Goal: Information Seeking & Learning: Learn about a topic

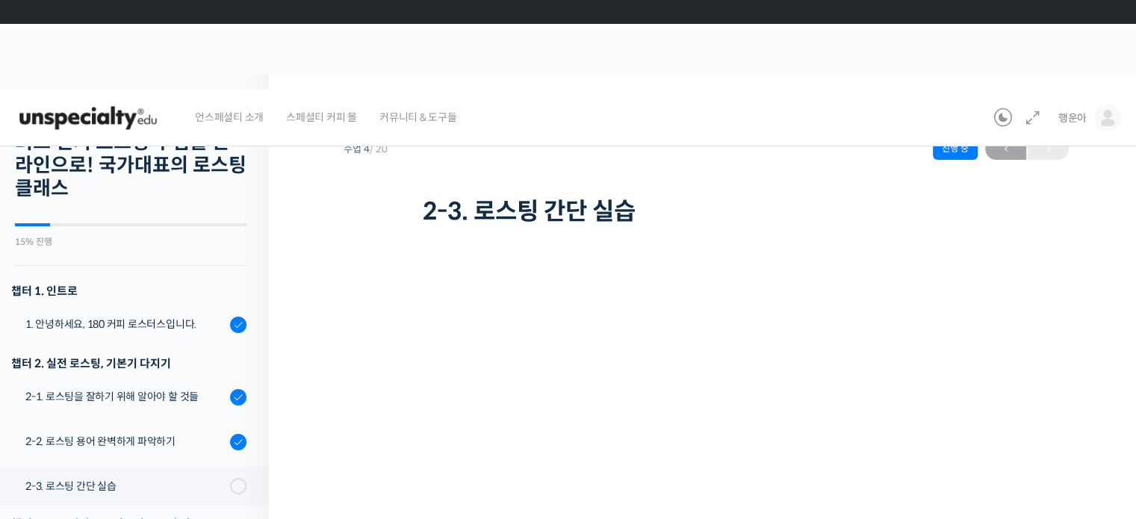
scroll to position [379, 0]
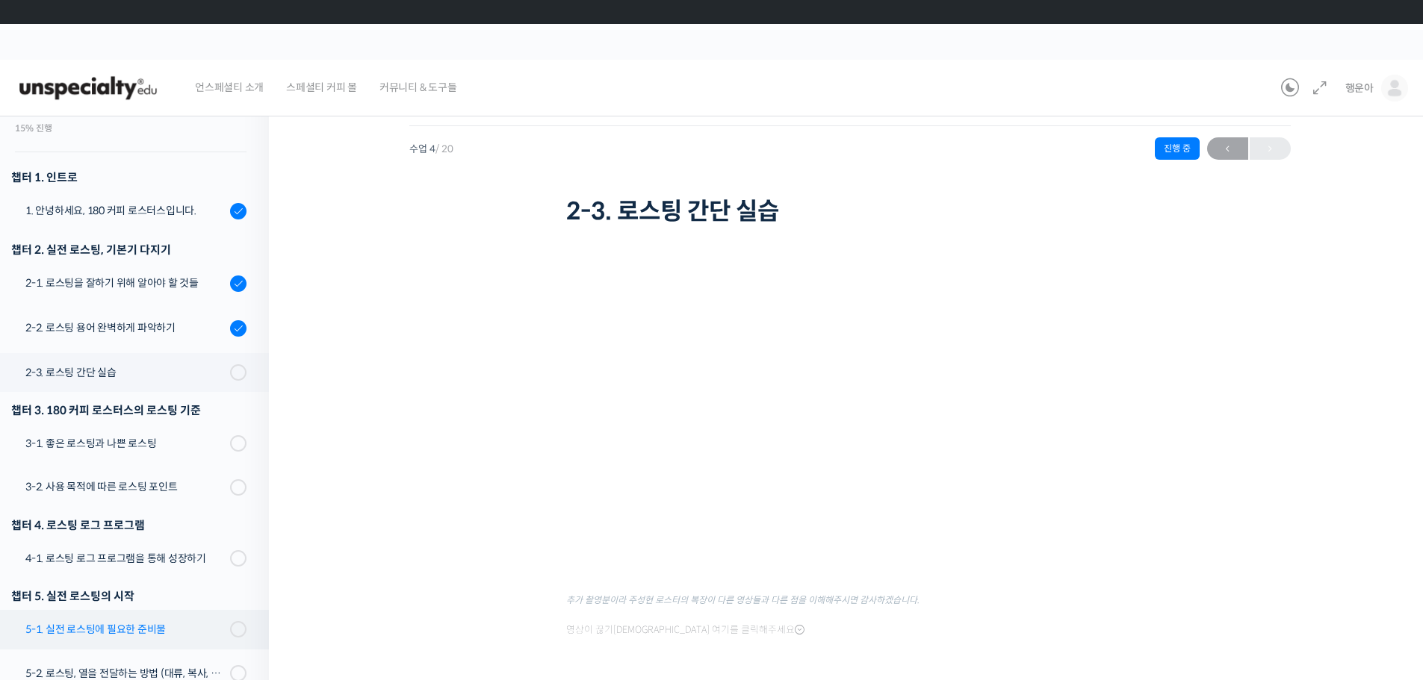
scroll to position [113, 0]
click at [171, 323] on div "2-2. 로스팅 용어 완벽하게 파악하기" at bounding box center [125, 328] width 200 height 16
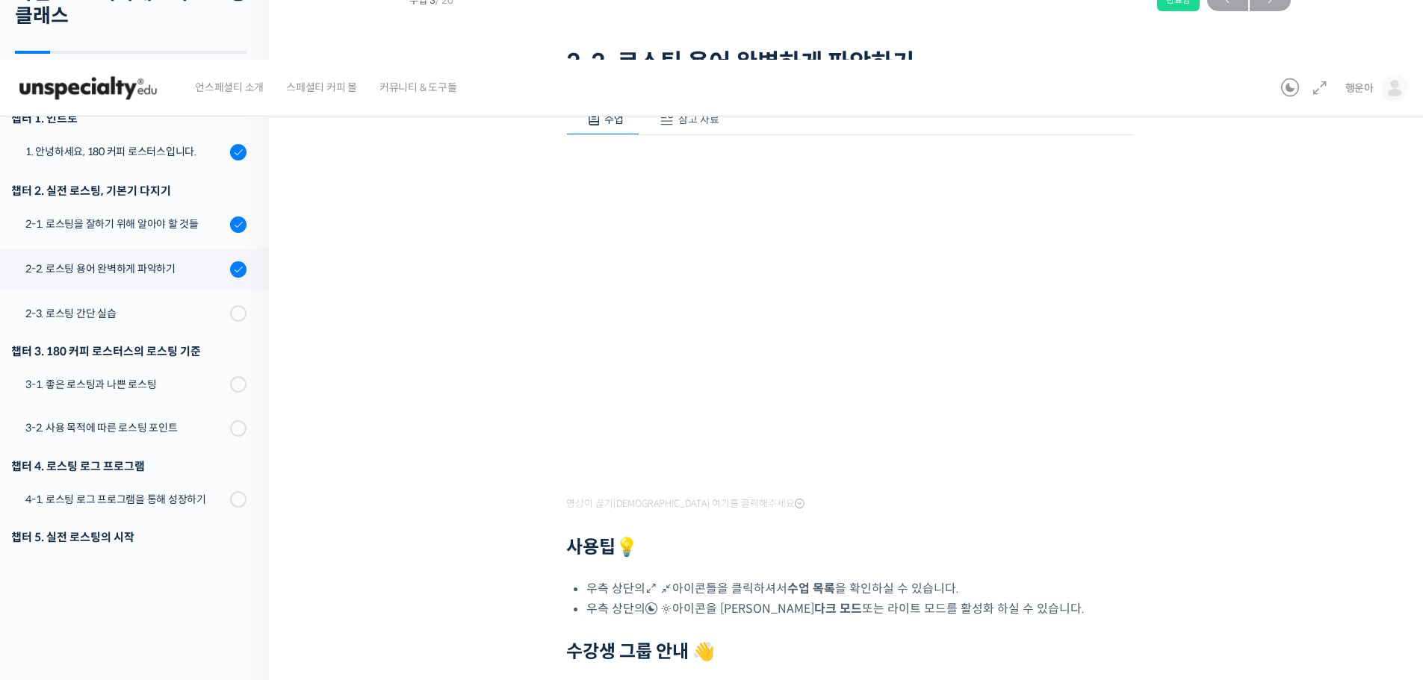
scroll to position [17, 0]
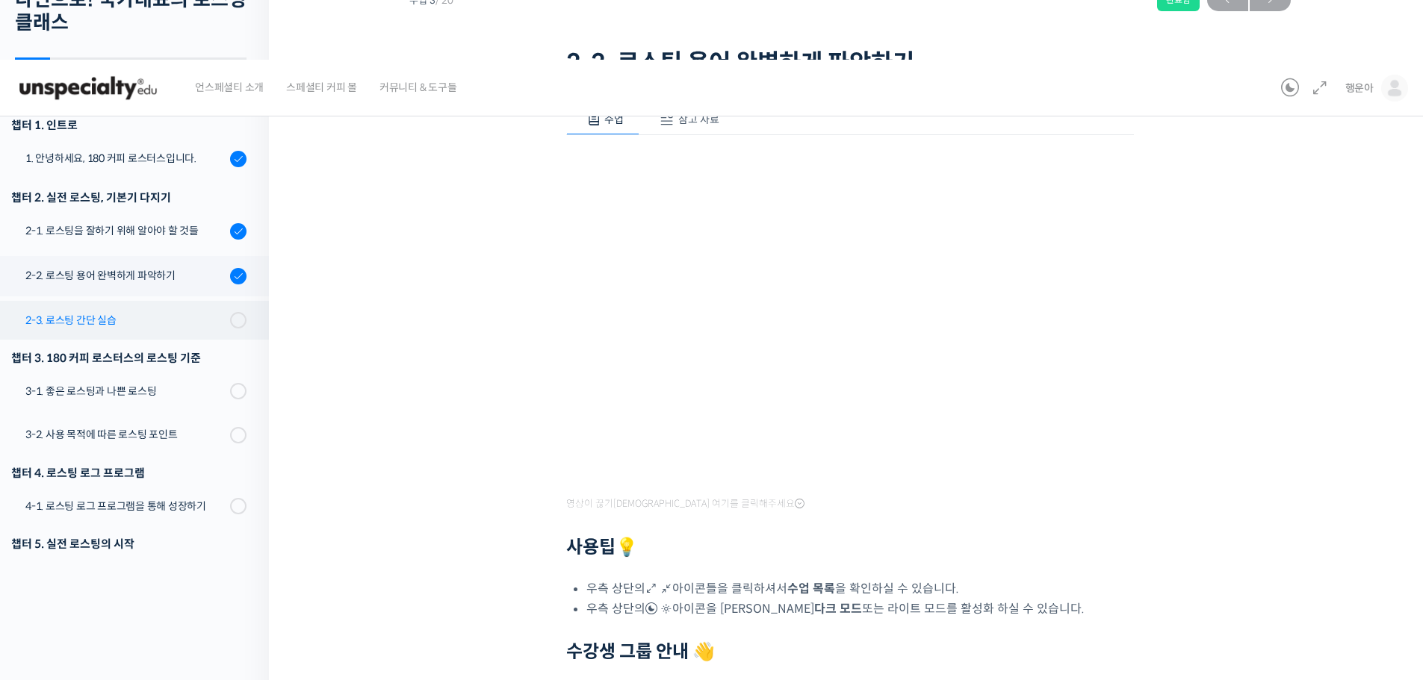
click at [215, 314] on link "2-3. 로스팅 간단 실습" at bounding box center [131, 320] width 276 height 39
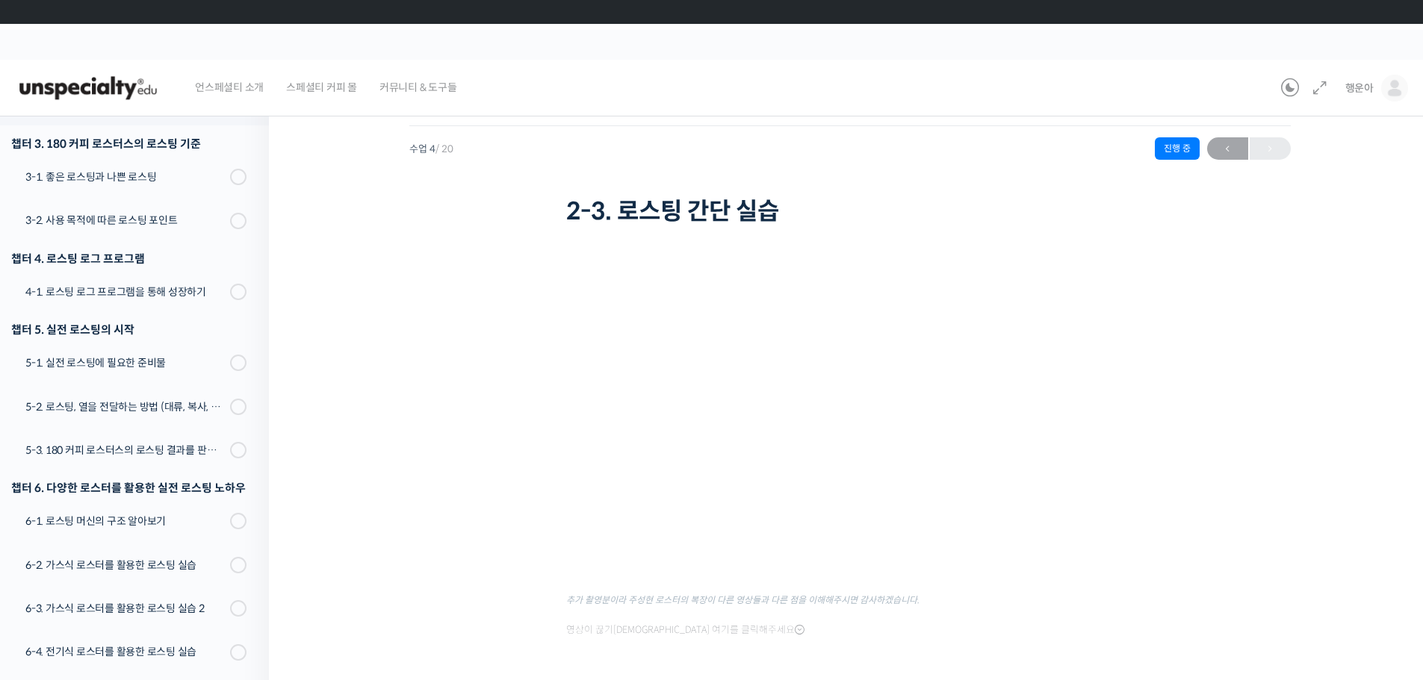
scroll to position [114, 0]
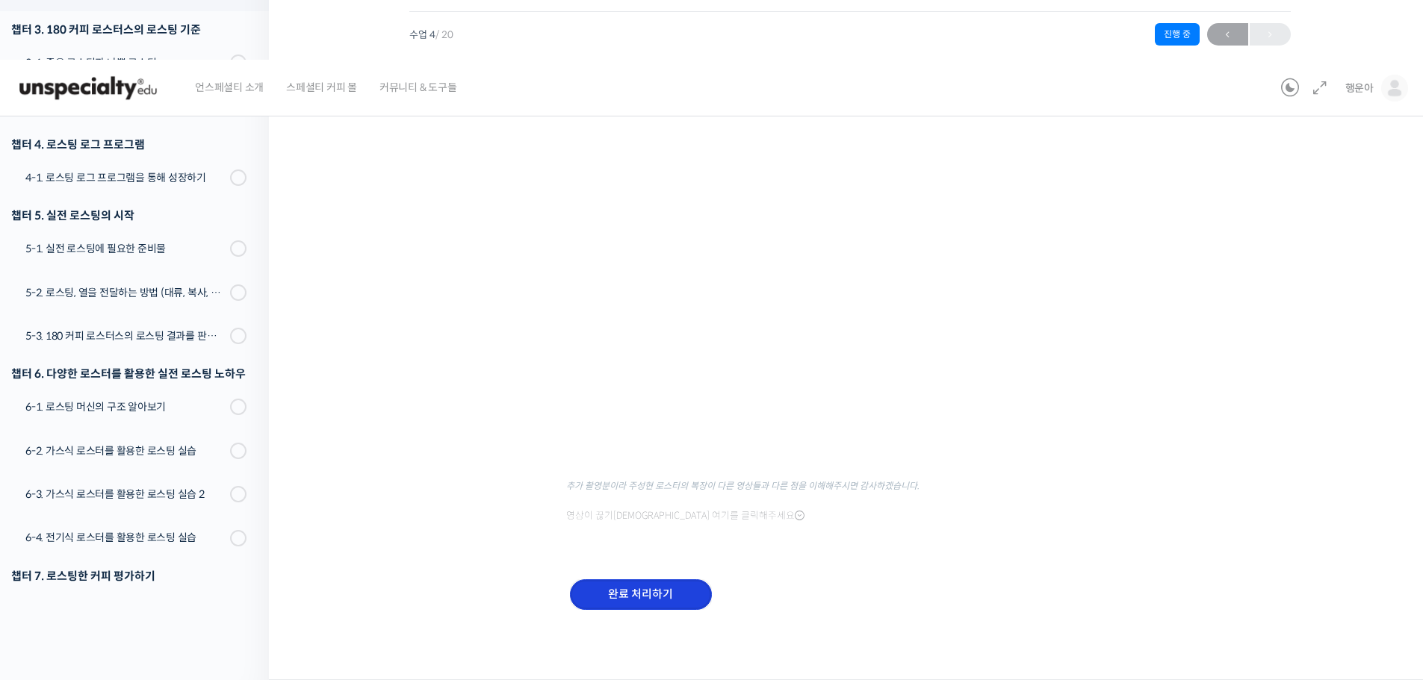
click at [656, 599] on input "완료 처리하기" at bounding box center [641, 595] width 142 height 31
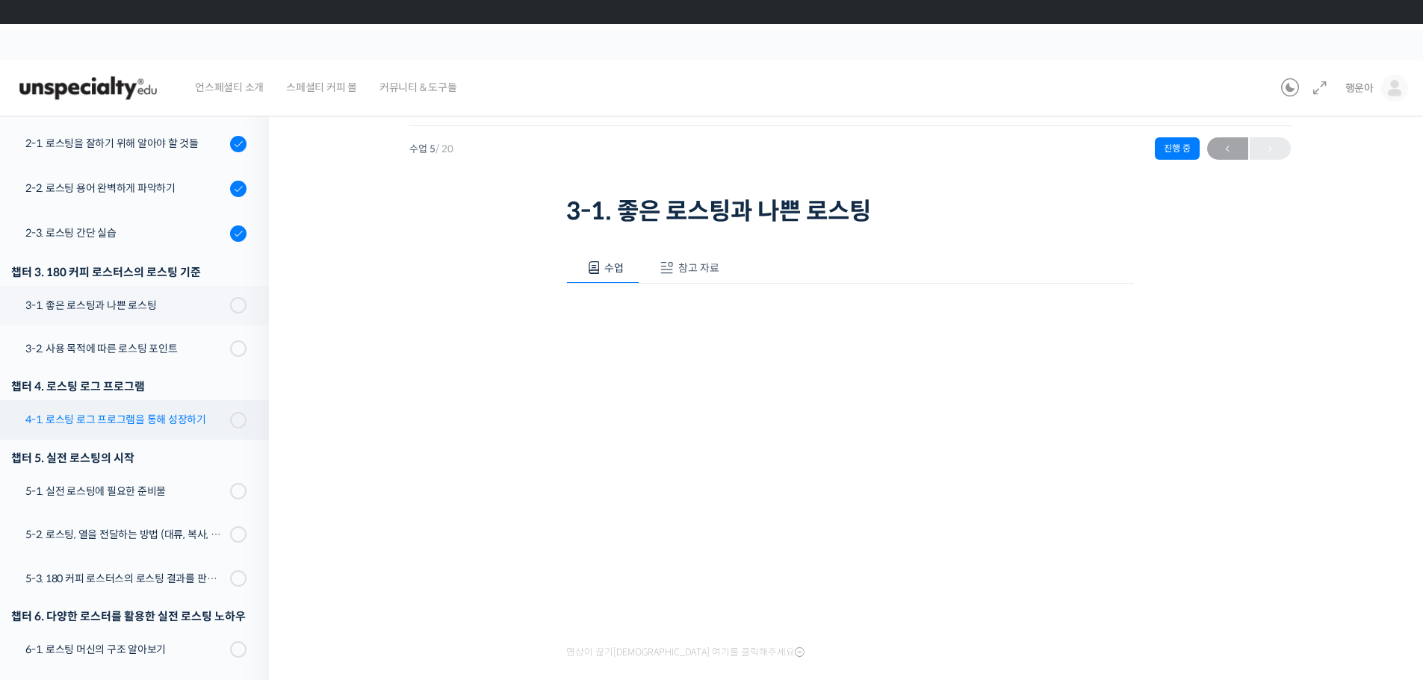
scroll to position [190, 0]
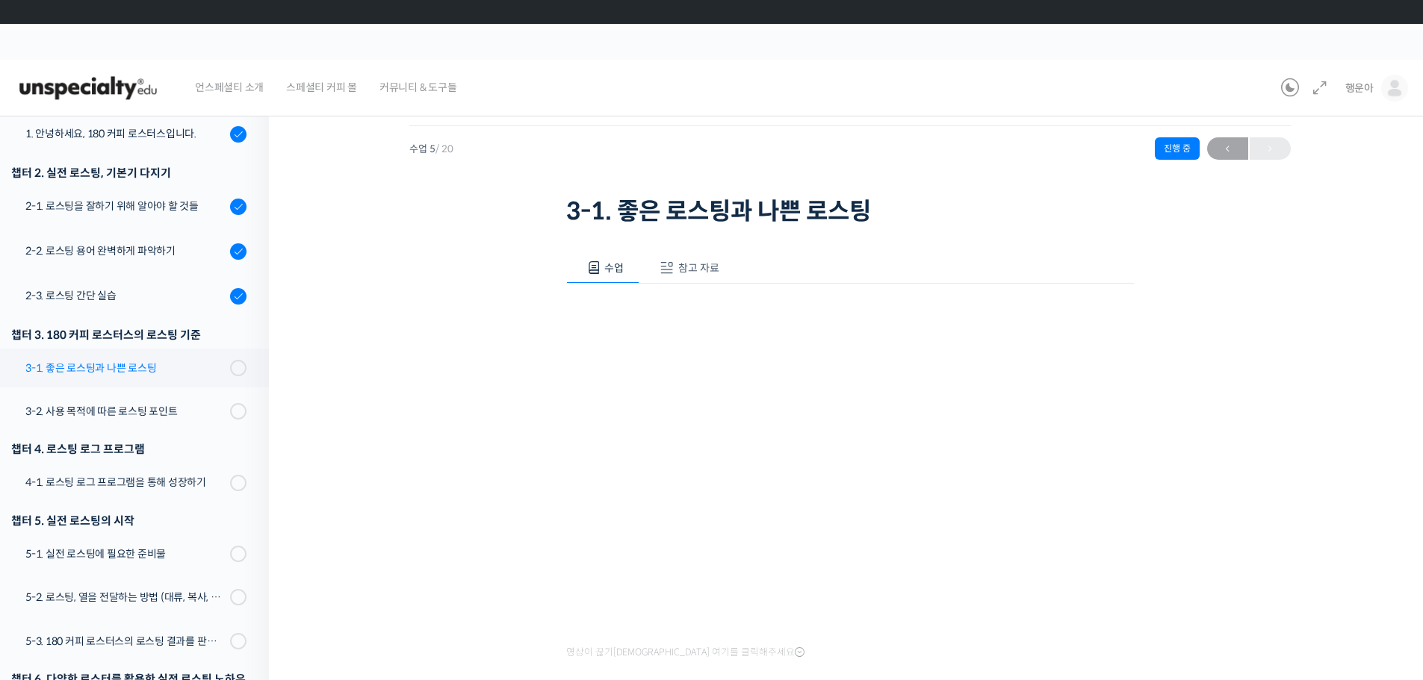
click at [162, 364] on div "3-1. 좋은 로스팅과 나쁜 로스팅" at bounding box center [125, 368] width 200 height 16
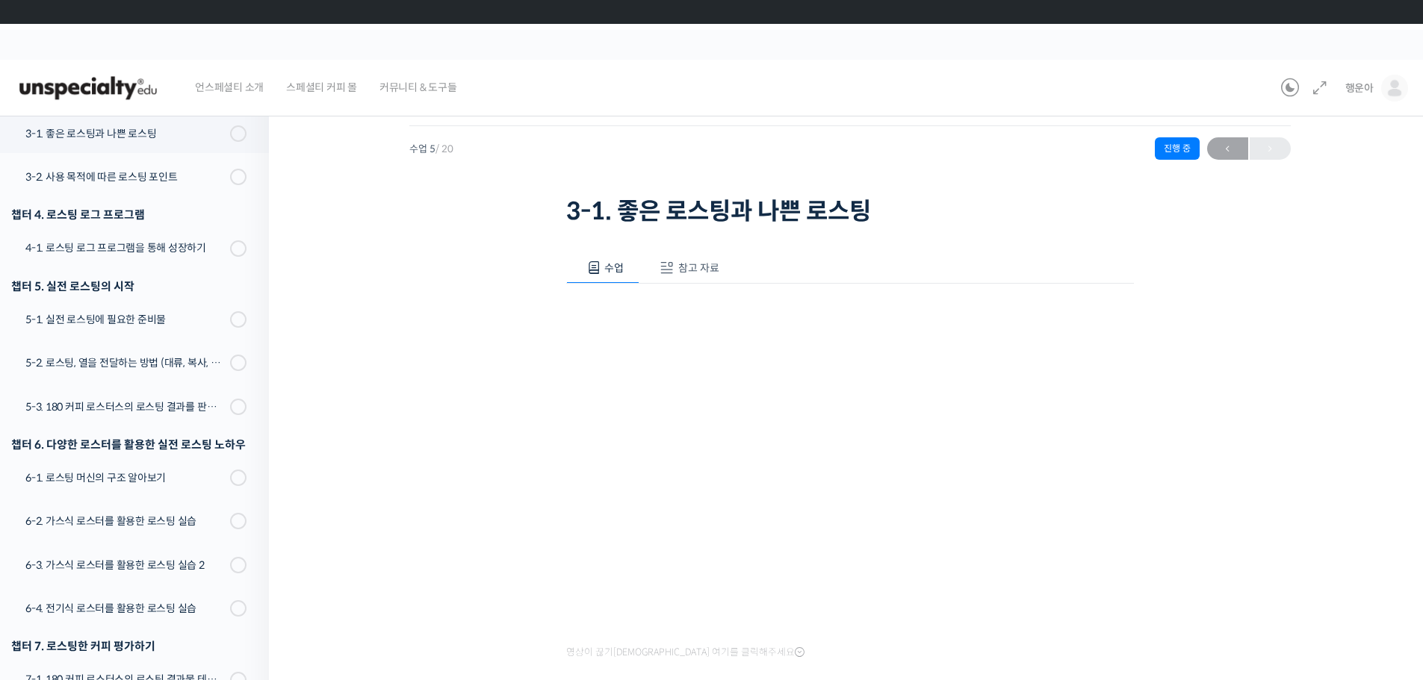
scroll to position [137, 0]
